Goal: Task Accomplishment & Management: Manage account settings

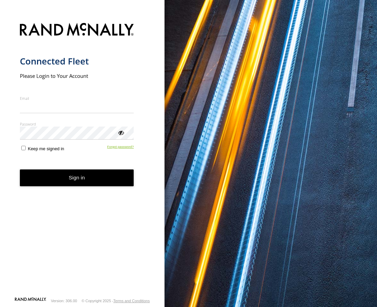
click at [111, 156] on form "Connected Fleet Please Login to Your Account Email Enter a valid login email ad…" at bounding box center [82, 158] width 125 height 278
click at [112, 146] on link "Forgot password?" at bounding box center [120, 148] width 27 height 7
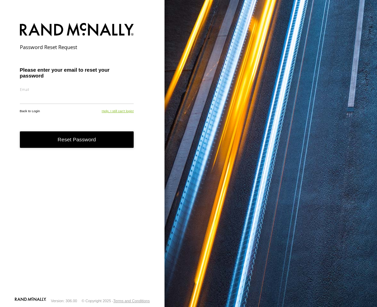
click at [111, 115] on form "Password Reset Request Please enter your email to reset your password Email Ent…" at bounding box center [82, 158] width 125 height 278
click at [113, 109] on link "Help, I still can't login!" at bounding box center [118, 111] width 32 height 4
